Goal: Navigation & Orientation: Find specific page/section

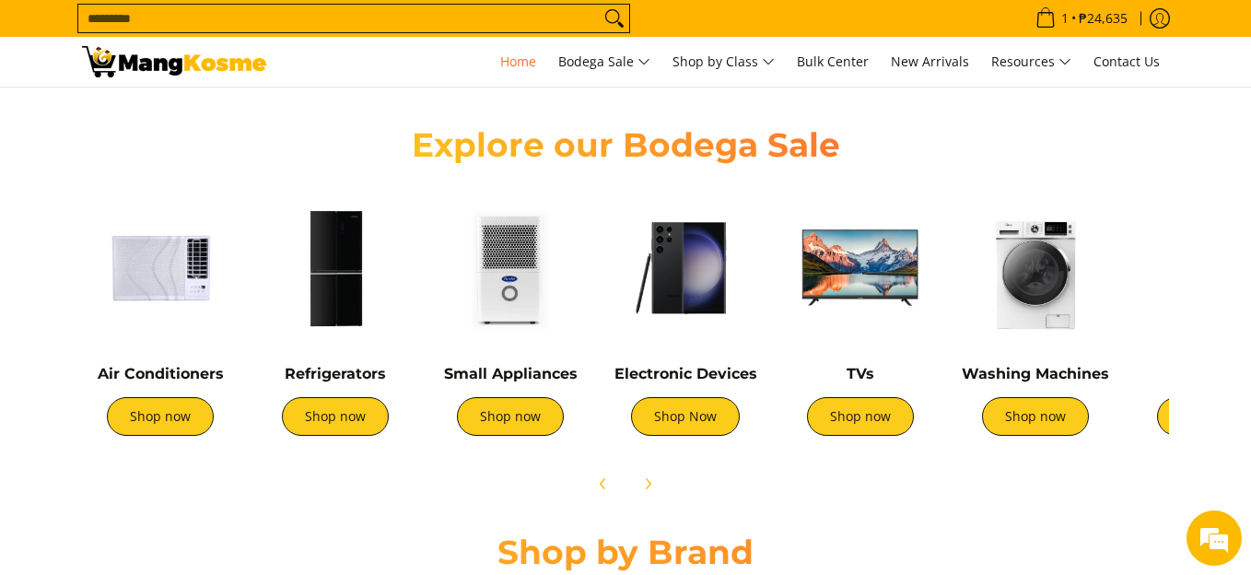
scroll to position [679, 0]
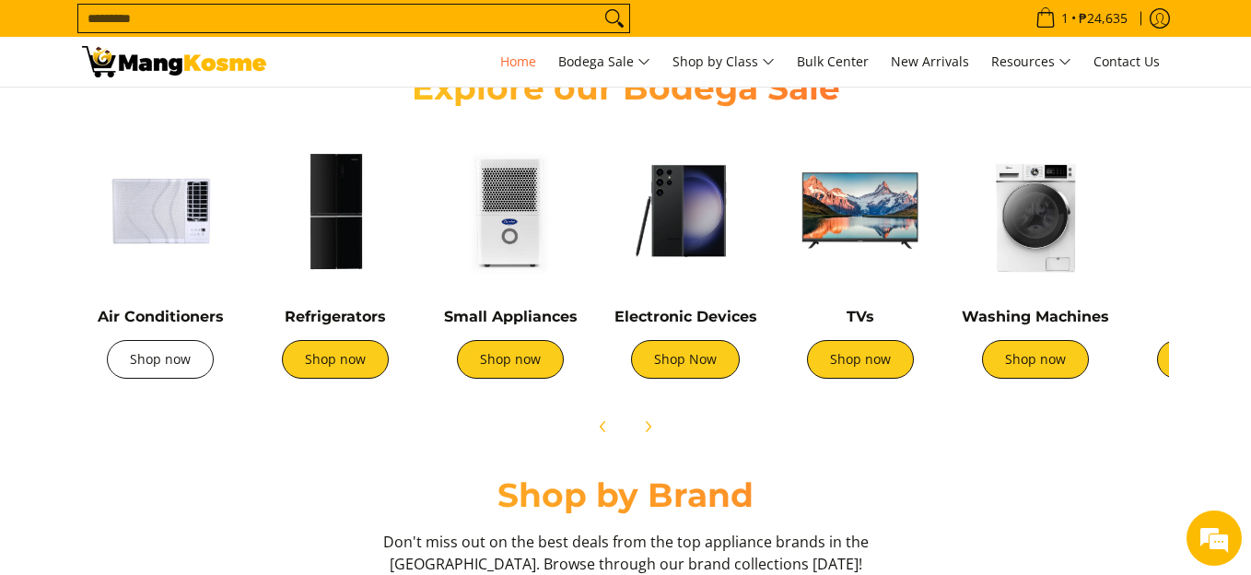
click at [161, 358] on link "Shop now" at bounding box center [160, 359] width 107 height 39
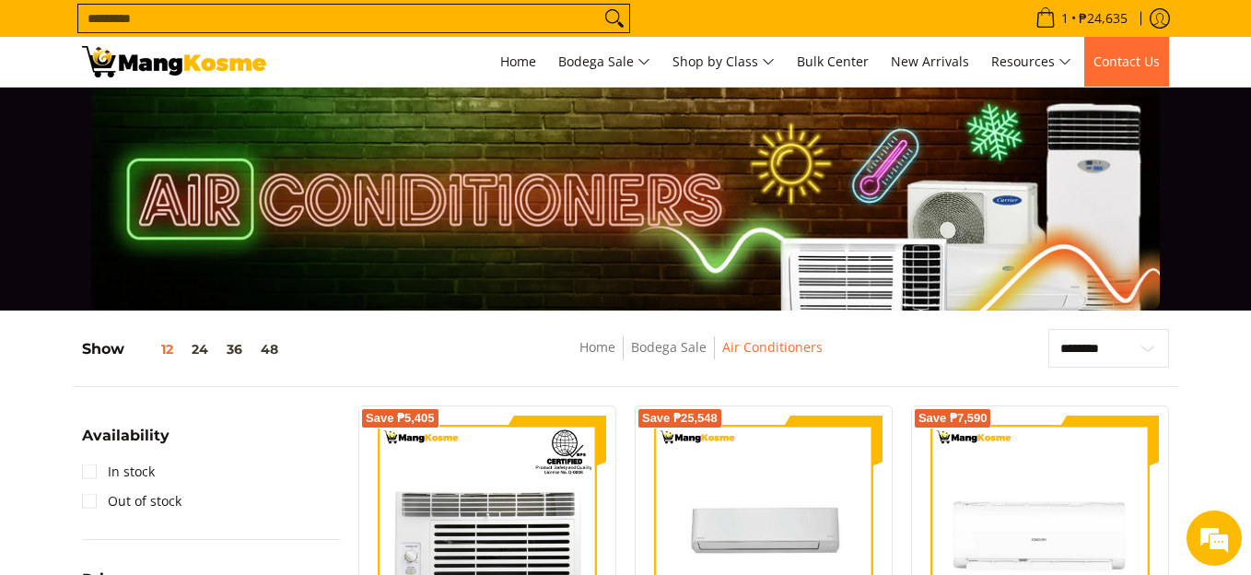
click at [1134, 66] on span "Contact Us" at bounding box center [1127, 62] width 66 height 18
